Goal: Learn about a topic

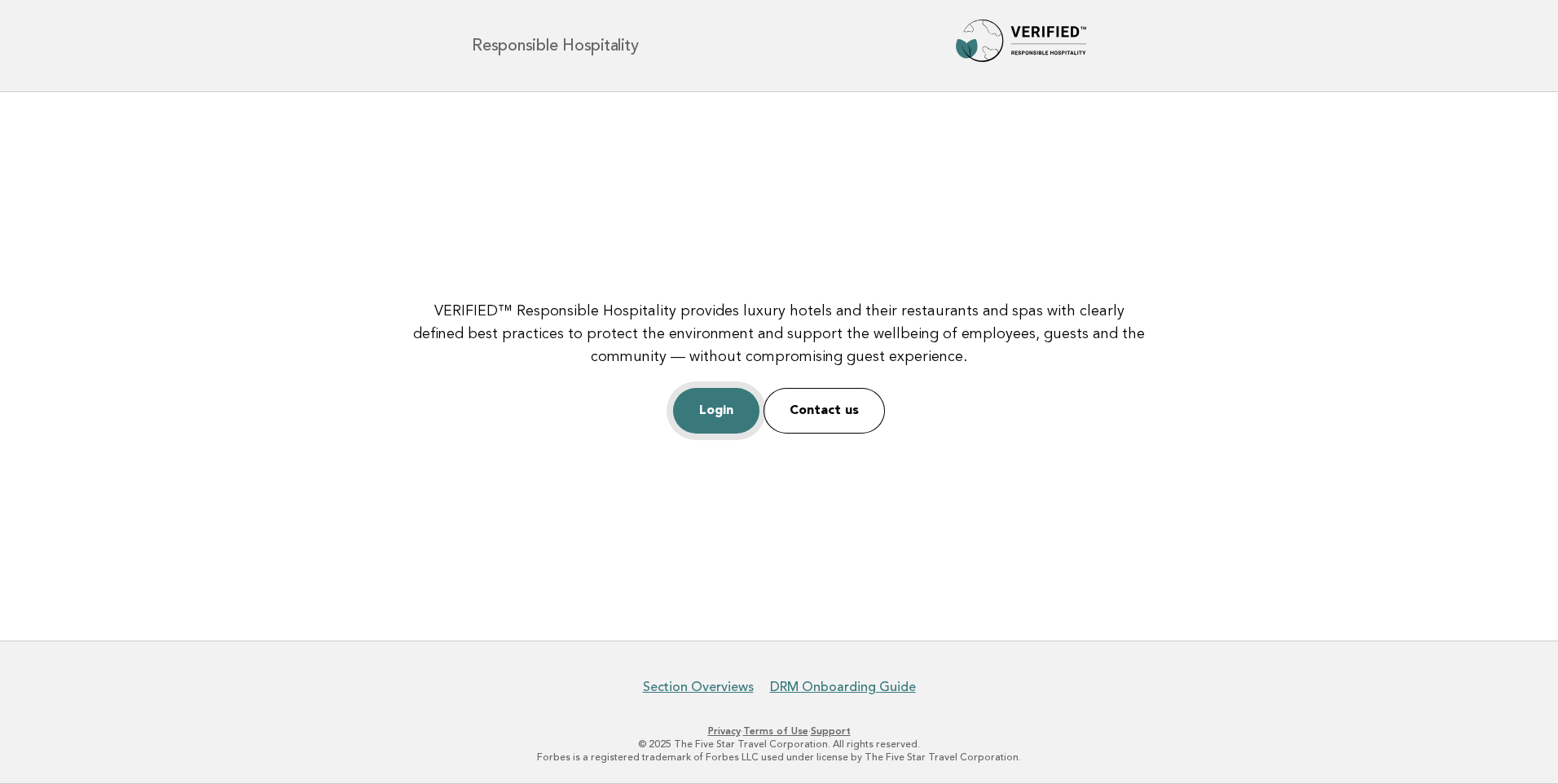
click at [709, 415] on link "Login" at bounding box center [716, 411] width 86 height 46
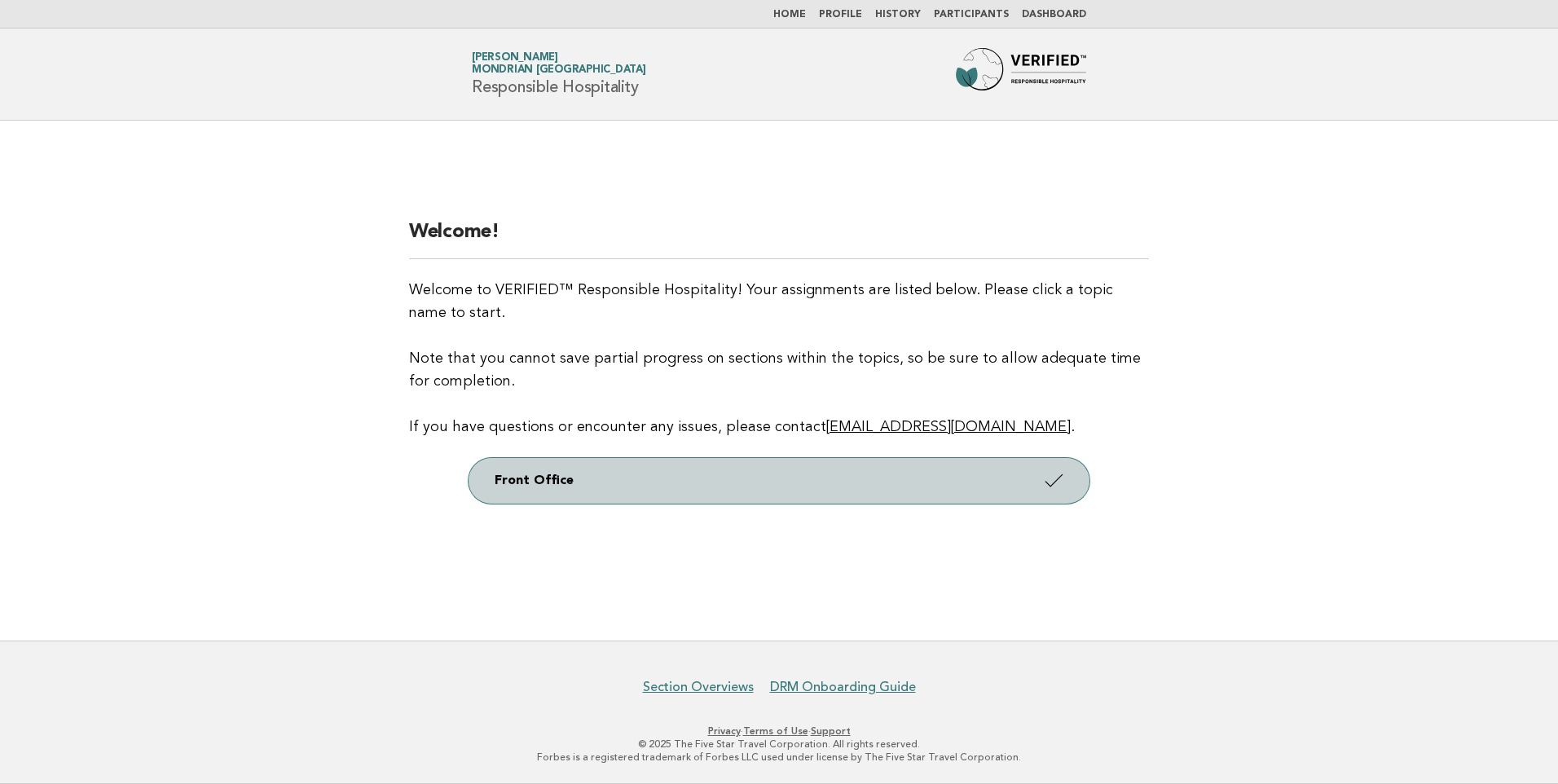
click at [1065, 495] on link "Front Office" at bounding box center [779, 480] width 621 height 46
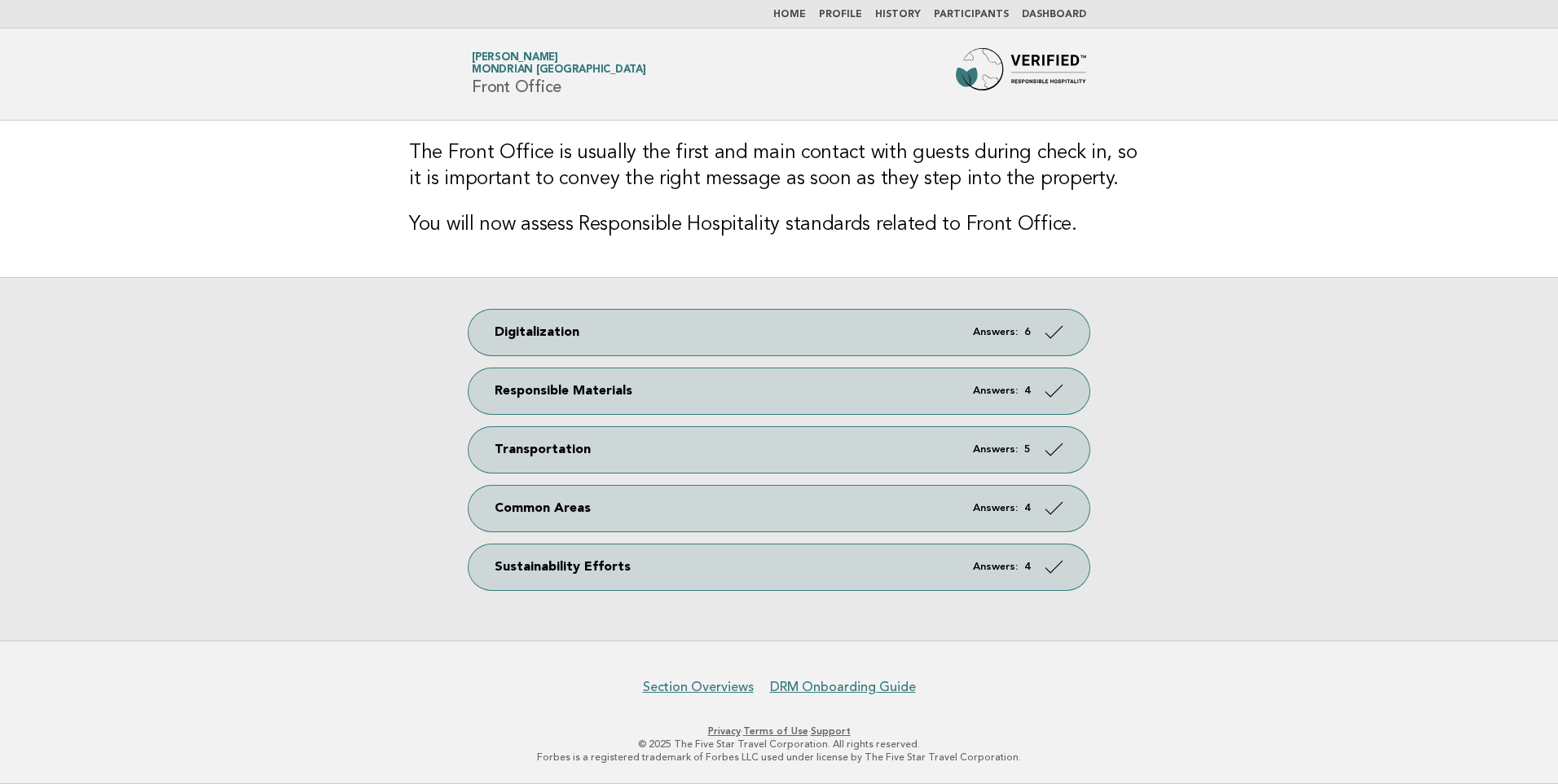
drag, startPoint x: 228, startPoint y: 264, endPoint x: 317, endPoint y: 233, distance: 94.2
click at [228, 264] on main "The Front Office is usually the first and main contact with guests during check…" at bounding box center [779, 380] width 1558 height 520
